Goal: Check status: Check status

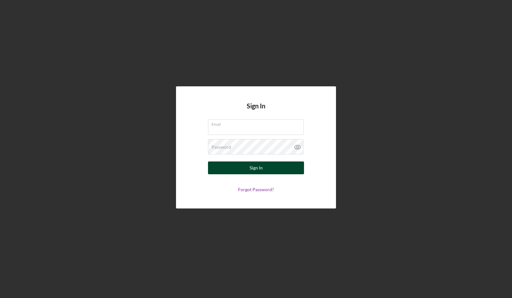
type input "[PERSON_NAME][EMAIL_ADDRESS][DOMAIN_NAME]"
click at [250, 172] on div "Sign In" at bounding box center [256, 168] width 13 height 13
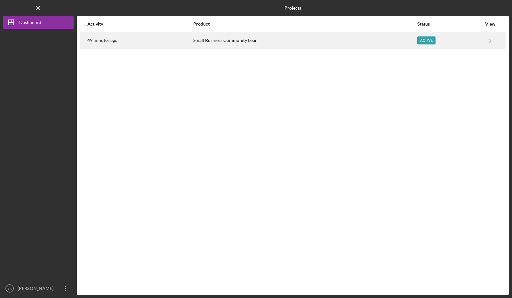
click at [224, 40] on div "Small Business Community Loan" at bounding box center [304, 41] width 223 height 16
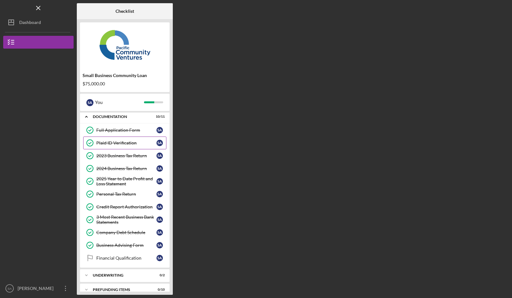
scroll to position [18, 0]
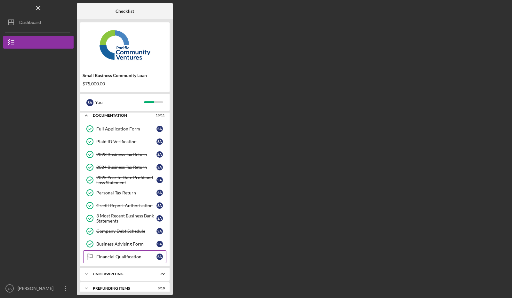
click at [123, 255] on div "Financial Qualification" at bounding box center [126, 257] width 60 height 5
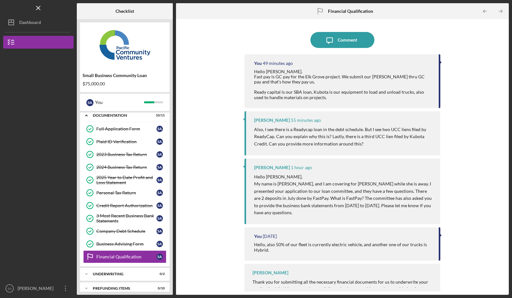
scroll to position [4, 0]
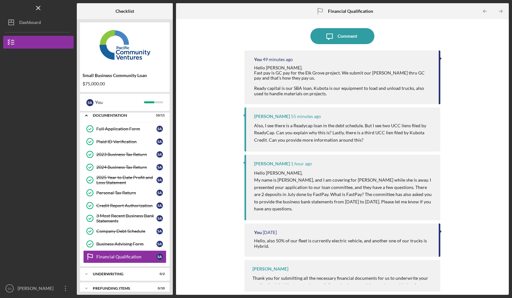
click at [265, 280] on p "Thank you for submitting all the necessary financial documents for us to underw…" at bounding box center [344, 300] width 182 height 50
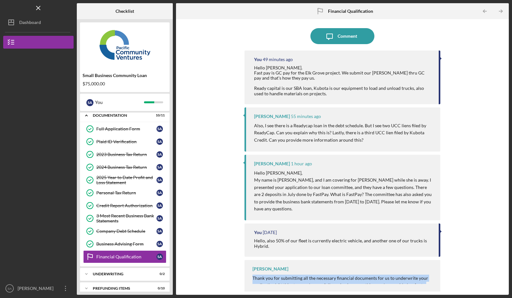
click at [265, 280] on p "Thank you for submitting all the necessary financial documents for us to underw…" at bounding box center [344, 300] width 182 height 50
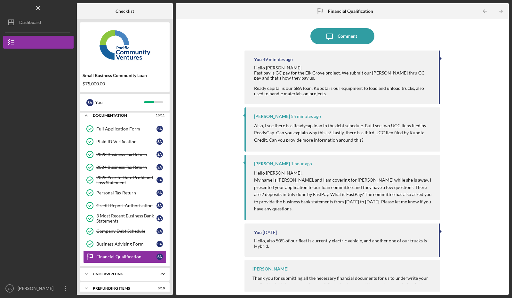
click at [277, 224] on div "You [DATE] Hello, also 50% of our fleet is currently electric vehicle, and anot…" at bounding box center [343, 240] width 196 height 33
click at [263, 231] on time "[DATE]" at bounding box center [270, 232] width 14 height 5
click at [266, 270] on div "[PERSON_NAME]" at bounding box center [271, 269] width 36 height 5
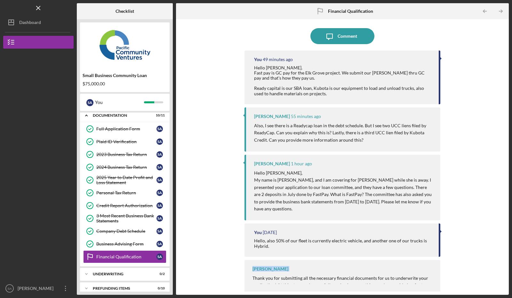
click at [266, 270] on div "[PERSON_NAME]" at bounding box center [271, 269] width 36 height 5
click at [339, 289] on div "[PERSON_NAME] Thank you for submitting all the necessary financial documents fo…" at bounding box center [343, 276] width 196 height 32
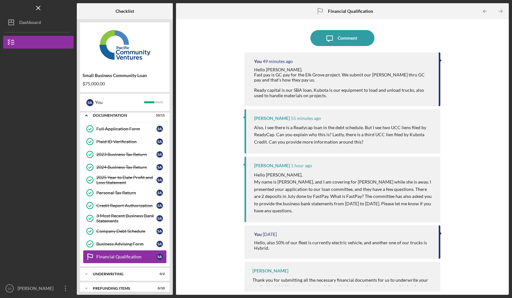
click at [116, 255] on div "Financial Qualification" at bounding box center [126, 257] width 60 height 5
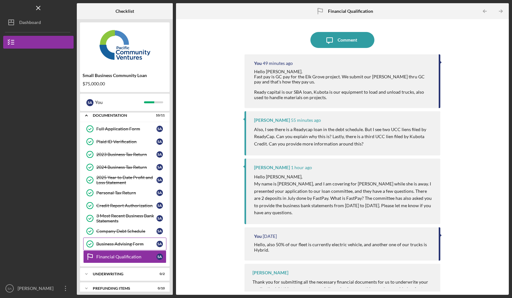
click at [111, 238] on link "Business Advising Form Business Advising Form S A" at bounding box center [124, 244] width 83 height 13
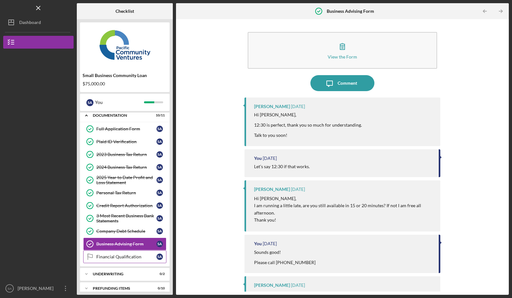
click at [114, 255] on div "Financial Qualification" at bounding box center [126, 257] width 60 height 5
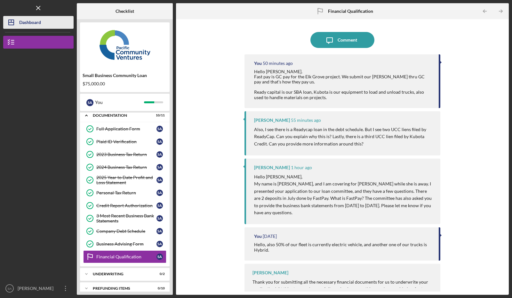
click at [27, 28] on div "Dashboard" at bounding box center [30, 23] width 22 height 14
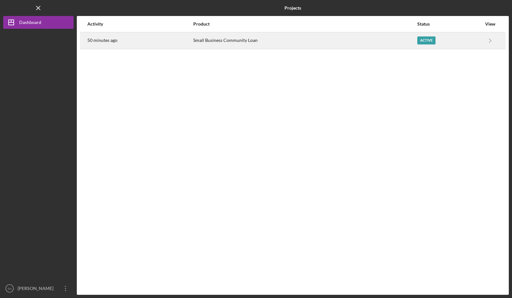
click at [179, 41] on div "50 minutes ago" at bounding box center [139, 41] width 105 height 16
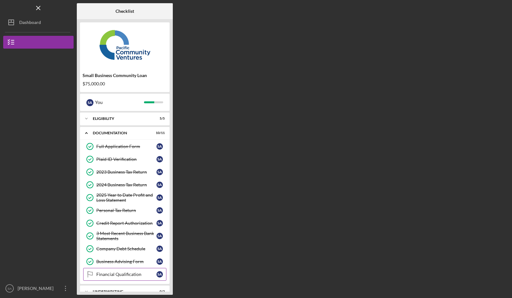
click at [124, 274] on div "Financial Qualification" at bounding box center [126, 274] width 60 height 5
